Goal: Task Accomplishment & Management: Complete application form

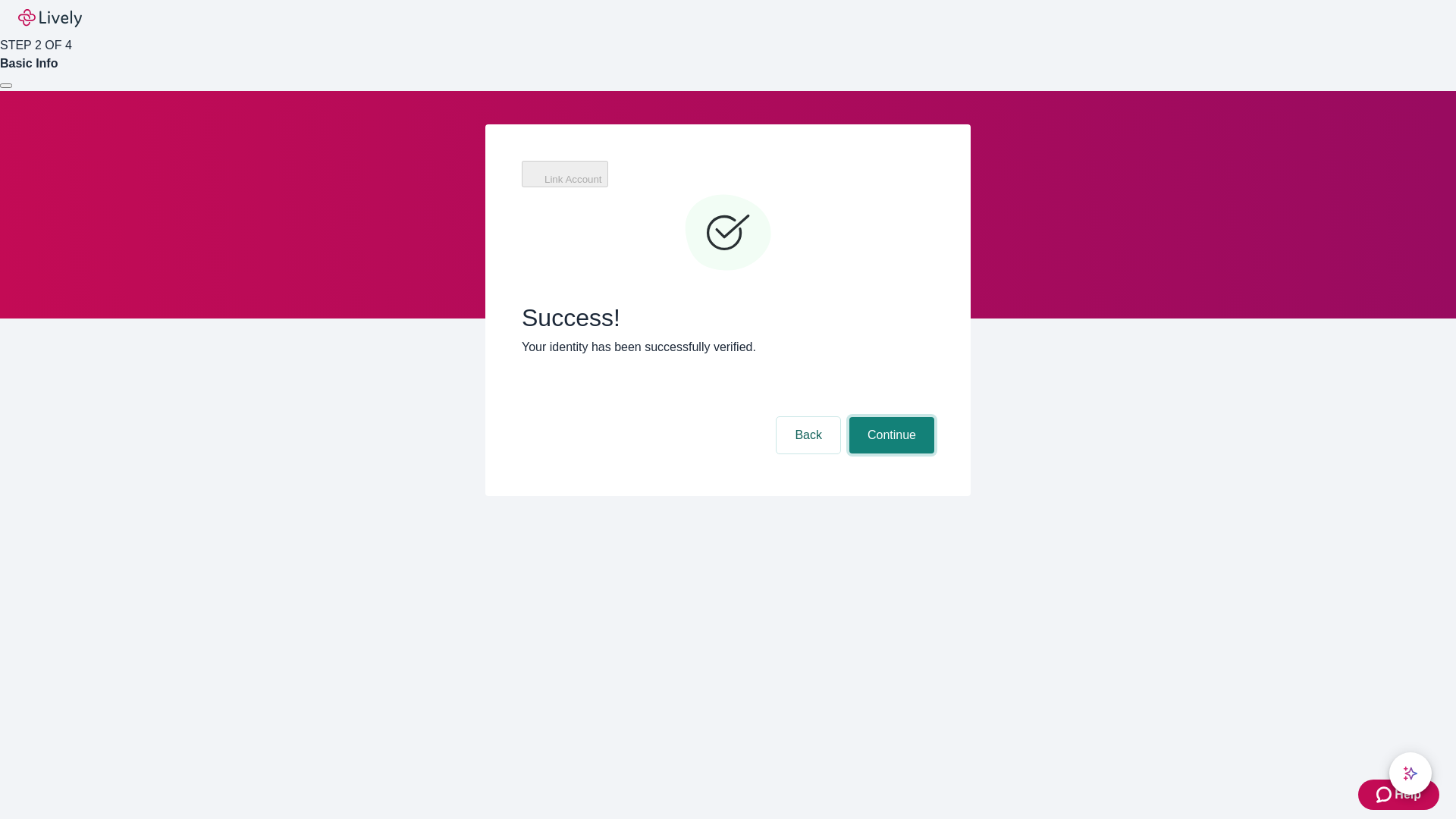
click at [890, 417] on button "Continue" at bounding box center [891, 435] width 85 height 37
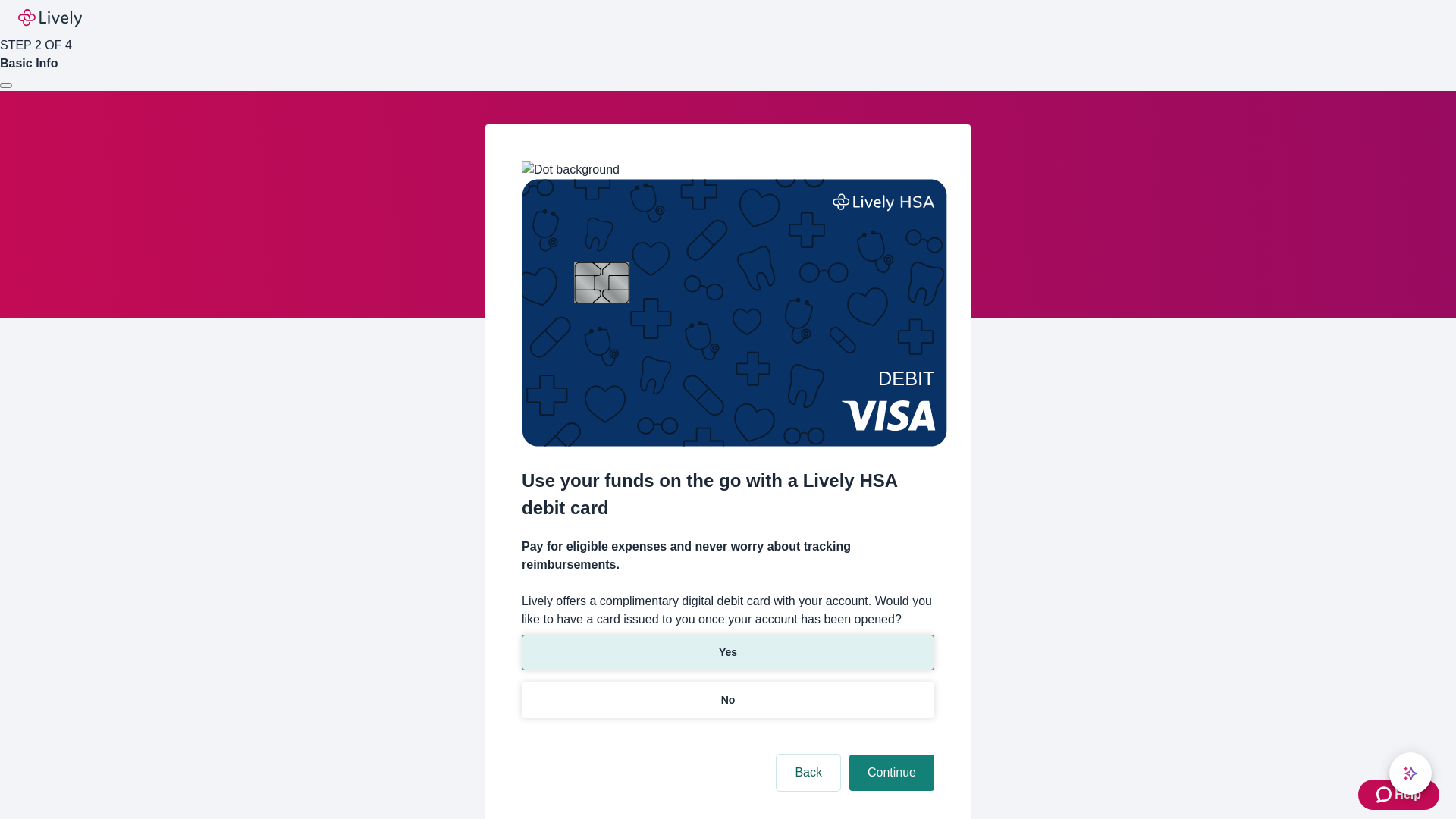
click at [727, 644] on p "Yes" at bounding box center [728, 652] width 18 height 16
click at [890, 755] on button "Continue" at bounding box center [891, 773] width 85 height 37
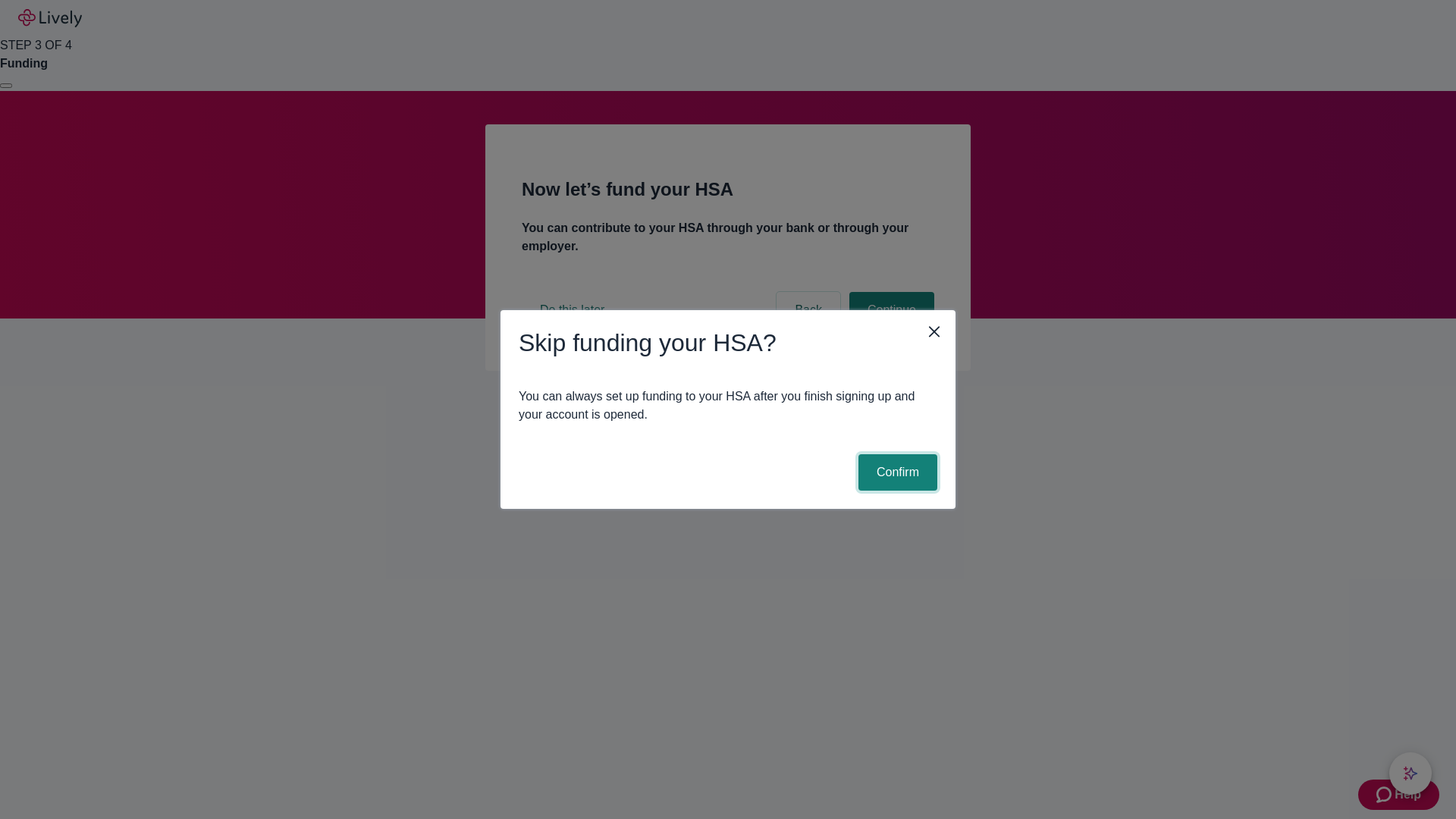
click at [896, 473] on button "Confirm" at bounding box center [897, 473] width 79 height 37
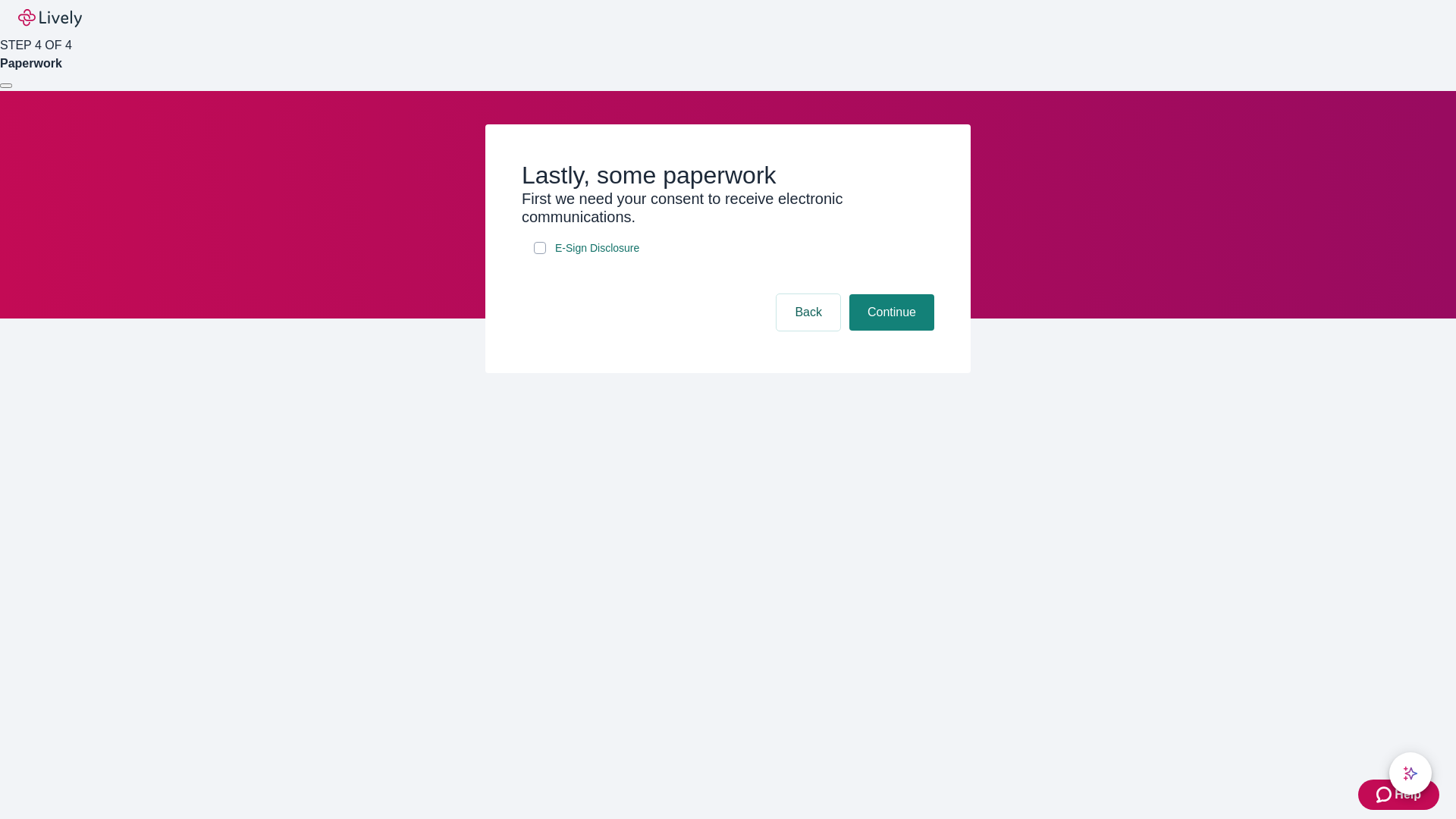
click at [540, 254] on input "E-Sign Disclosure" at bounding box center [540, 248] width 12 height 12
checkbox input "true"
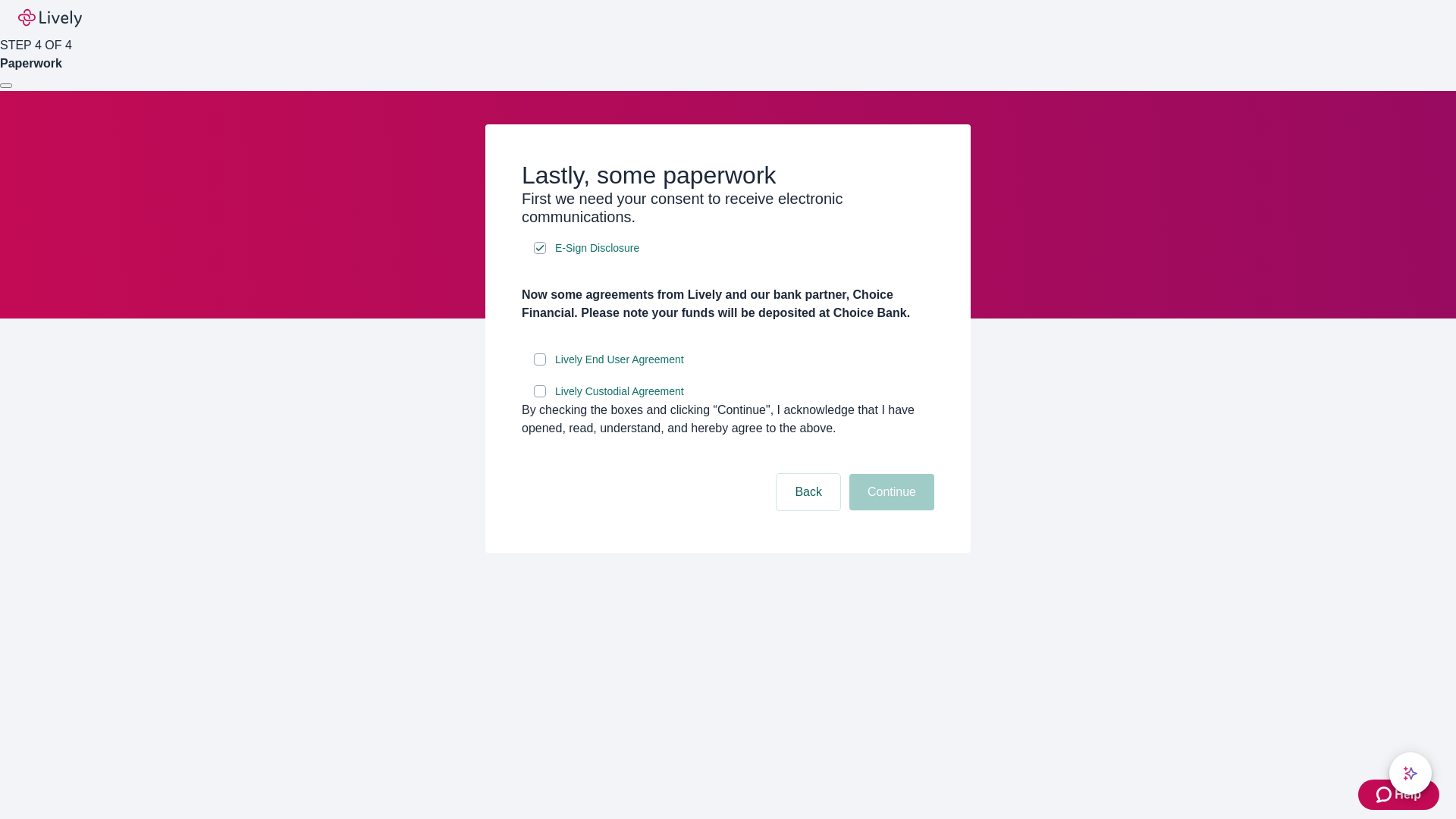
click at [540, 365] on input "Lively End User Agreement" at bounding box center [540, 359] width 12 height 12
checkbox input "true"
click at [540, 398] on input "Lively Custodial Agreement" at bounding box center [540, 391] width 12 height 12
checkbox input "true"
click at [890, 510] on button "Continue" at bounding box center [891, 493] width 85 height 37
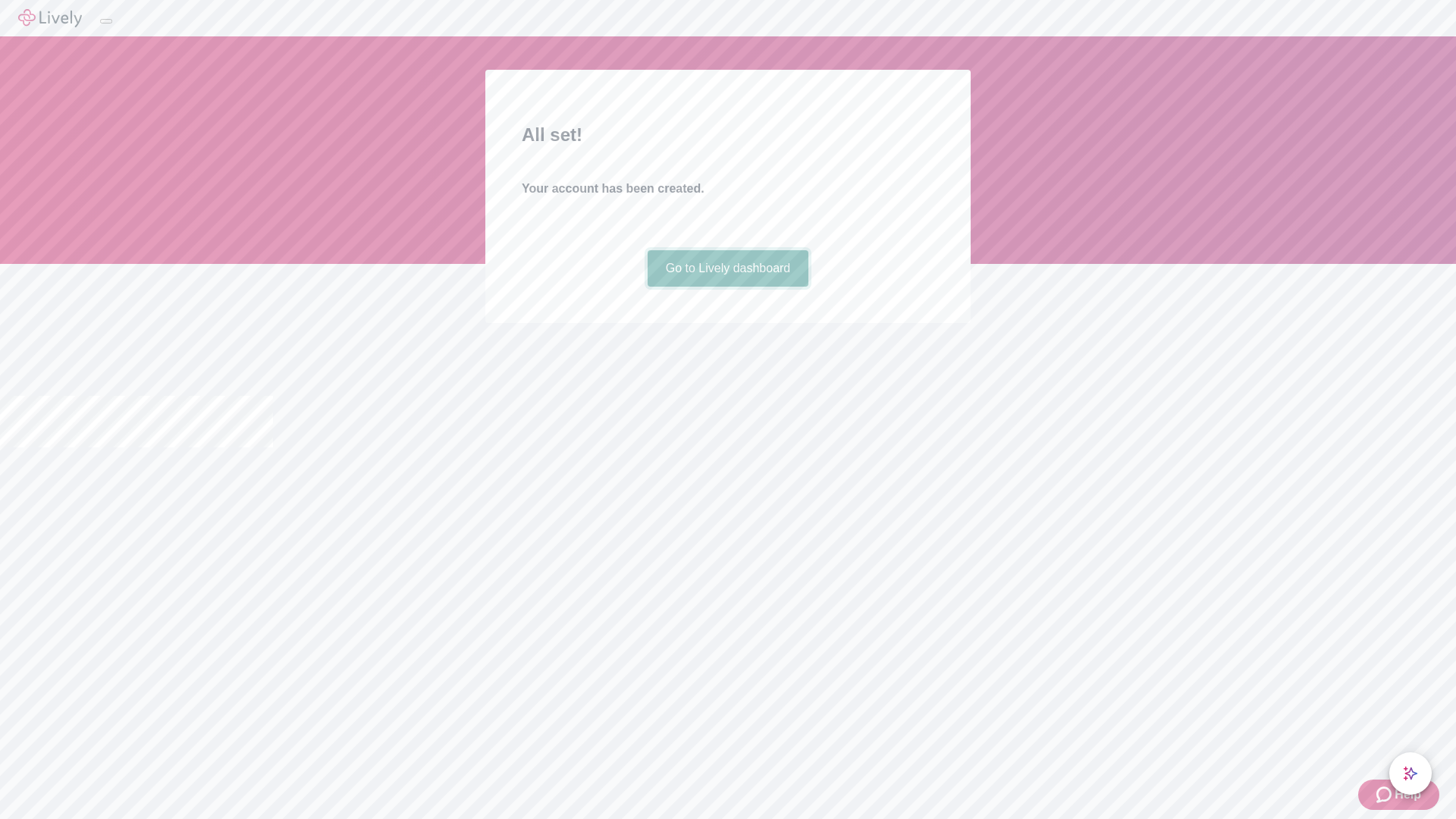
click at [727, 287] on link "Go to Lively dashboard" at bounding box center [728, 269] width 162 height 37
